Goal: Task Accomplishment & Management: Manage account settings

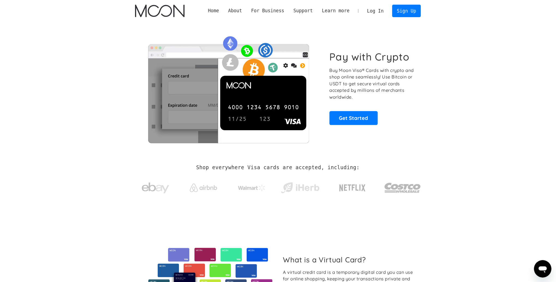
click at [371, 9] on link "Log In" at bounding box center [375, 11] width 26 height 12
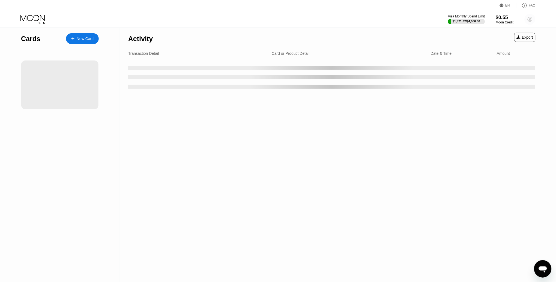
click at [531, 20] on circle at bounding box center [529, 19] width 11 height 11
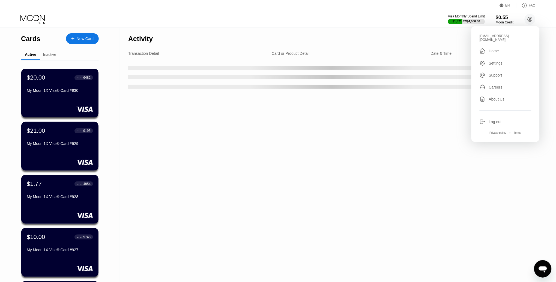
click at [5, 42] on div "Cards New Card Active Inactive $20.00 ● ● ● ● 6482 My Moon 1X Visa® Card #930 $…" at bounding box center [60, 194] width 120 height 332
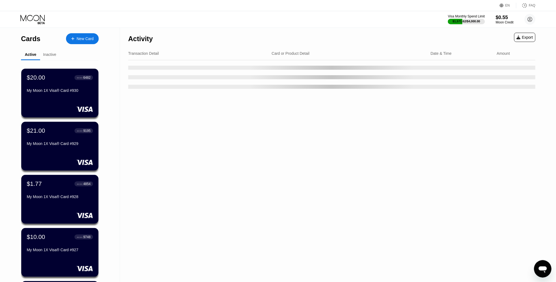
scroll to position [156, 0]
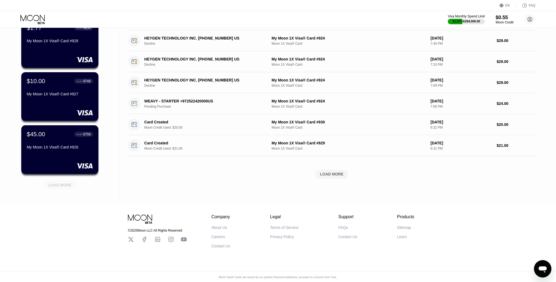
click at [65, 185] on div "LOAD MORE" at bounding box center [59, 185] width 23 height 5
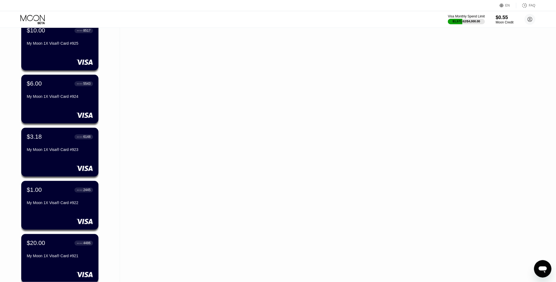
scroll to position [339, 0]
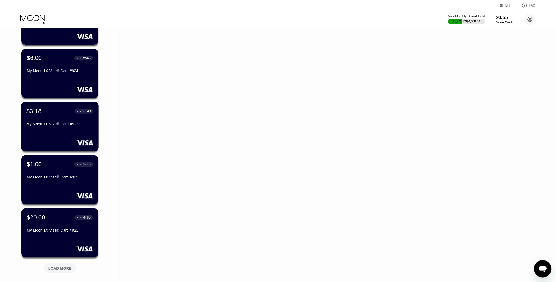
click at [45, 112] on div "$3.18 ● ● ● ● 6148" at bounding box center [59, 110] width 67 height 7
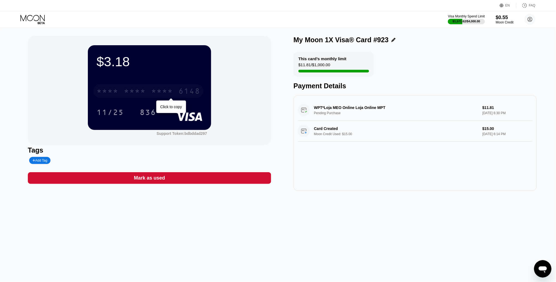
click at [149, 91] on div "* * * * * * * * * * * * 6148" at bounding box center [148, 91] width 110 height 14
